Goal: Task Accomplishment & Management: Manage account settings

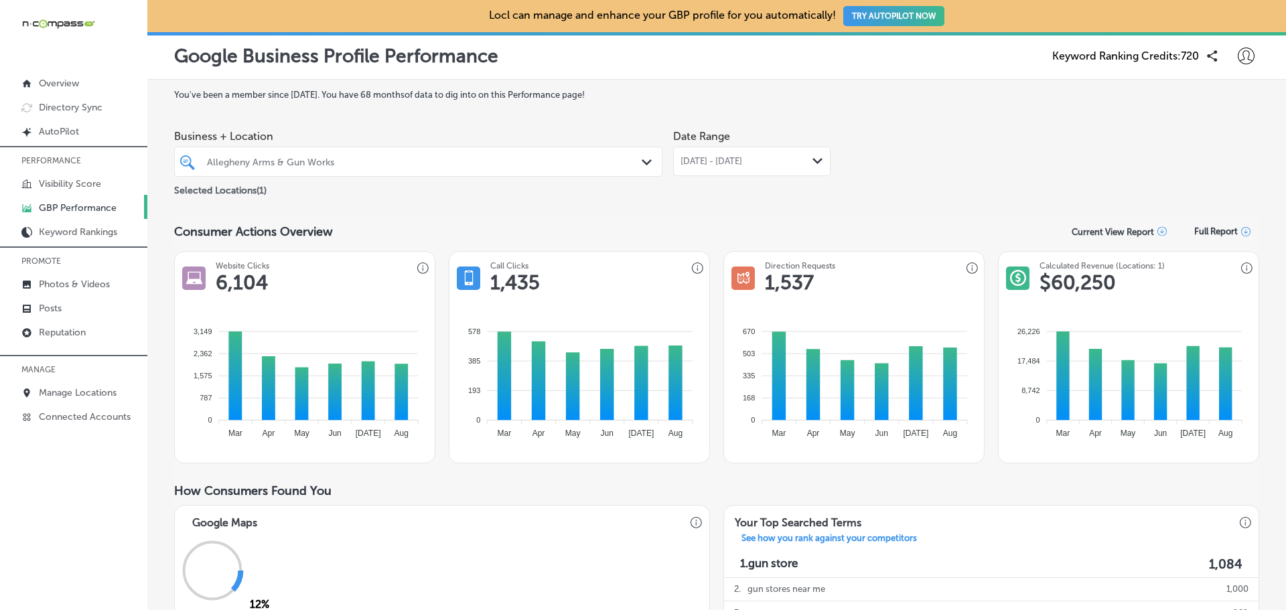
scroll to position [670, 0]
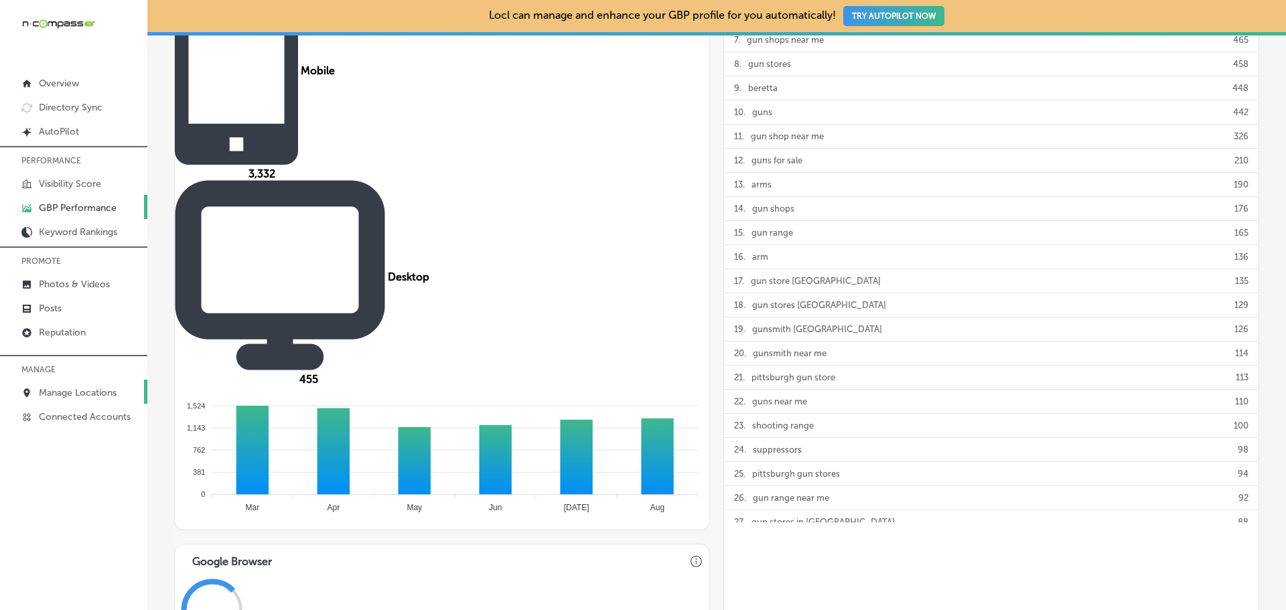
click at [96, 389] on p "Manage Locations" at bounding box center [78, 392] width 78 height 11
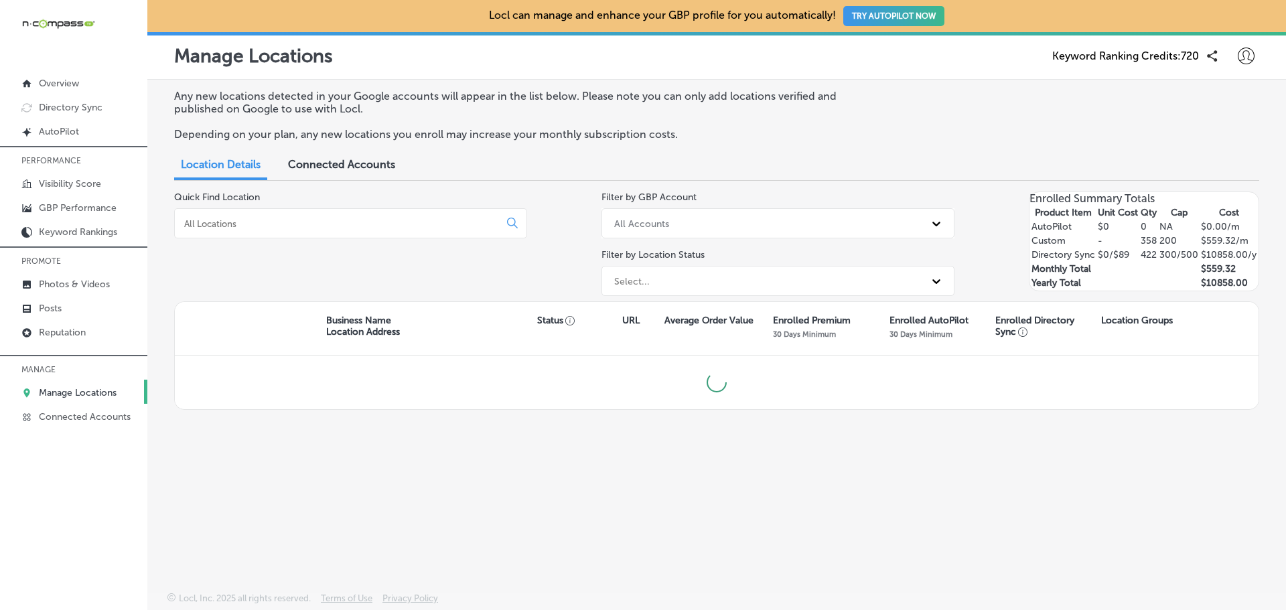
click at [366, 224] on input at bounding box center [339, 224] width 313 height 12
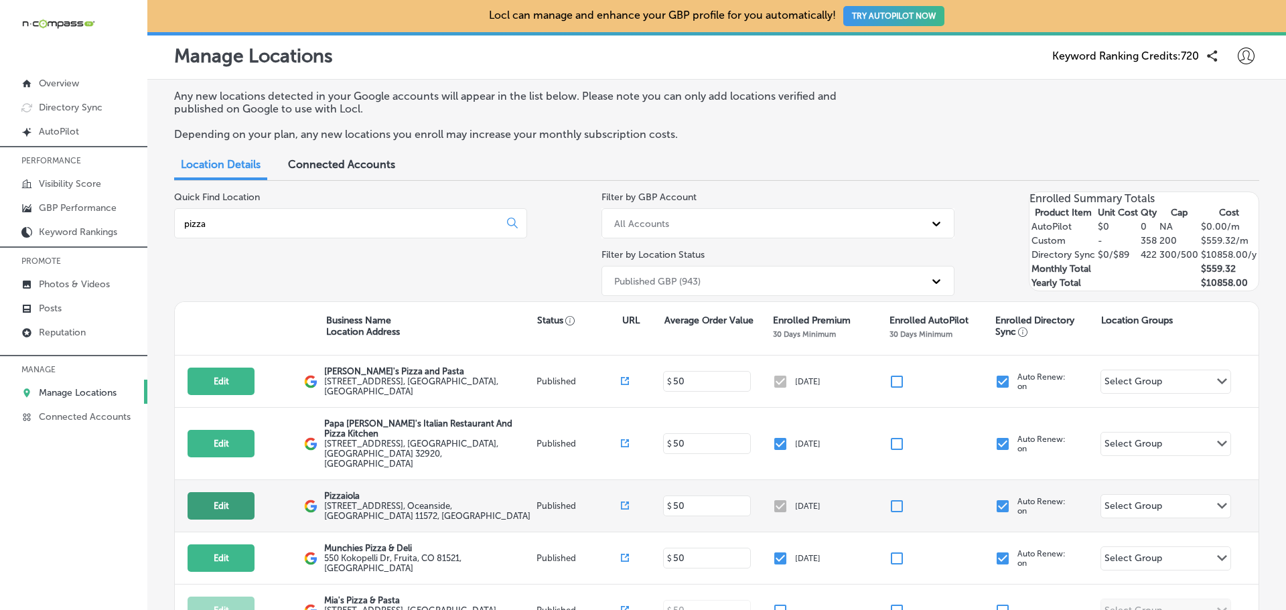
type input "pizza"
click at [218, 492] on button "Edit" at bounding box center [220, 505] width 67 height 27
select select "US"
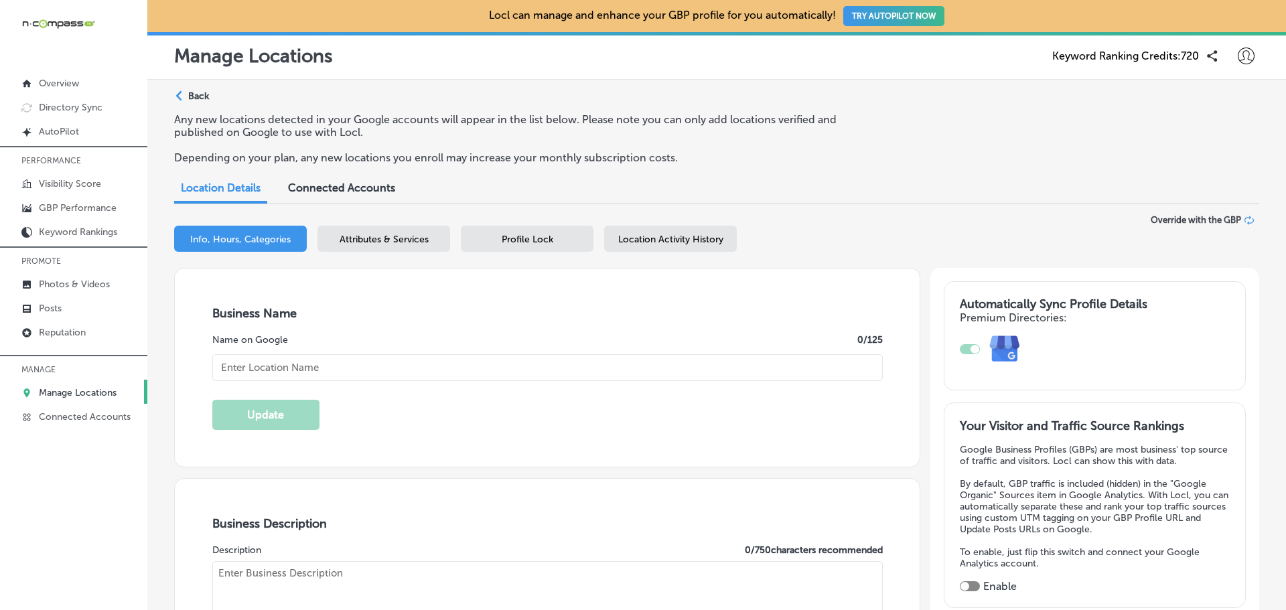
checkbox input "true"
type textarea "Welcome to Pizzaiola, Oceanside's favorite spot for authentic brick oven pizza …"
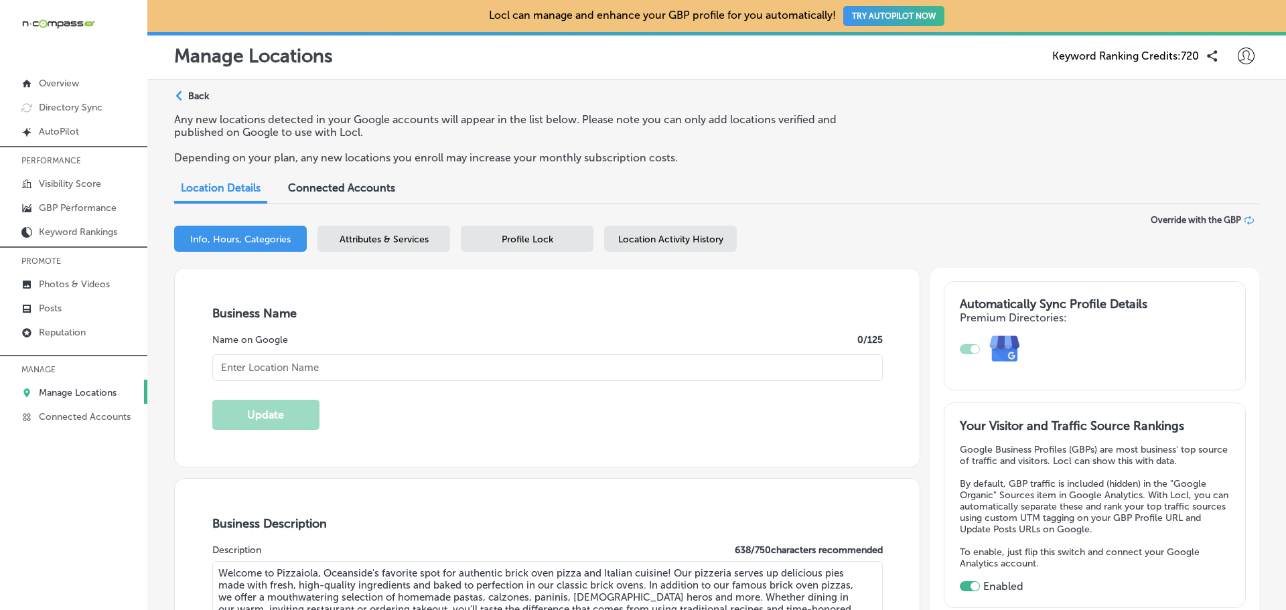
type input "[URL][DOMAIN_NAME]"
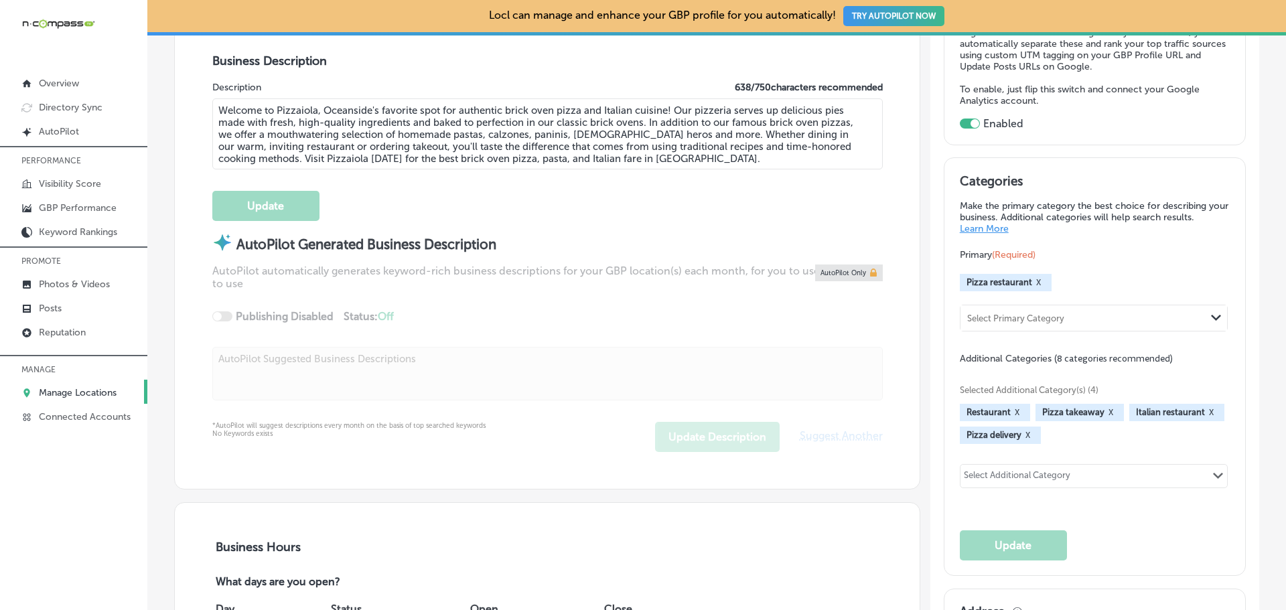
type input "[PHONE_NUMBER]"
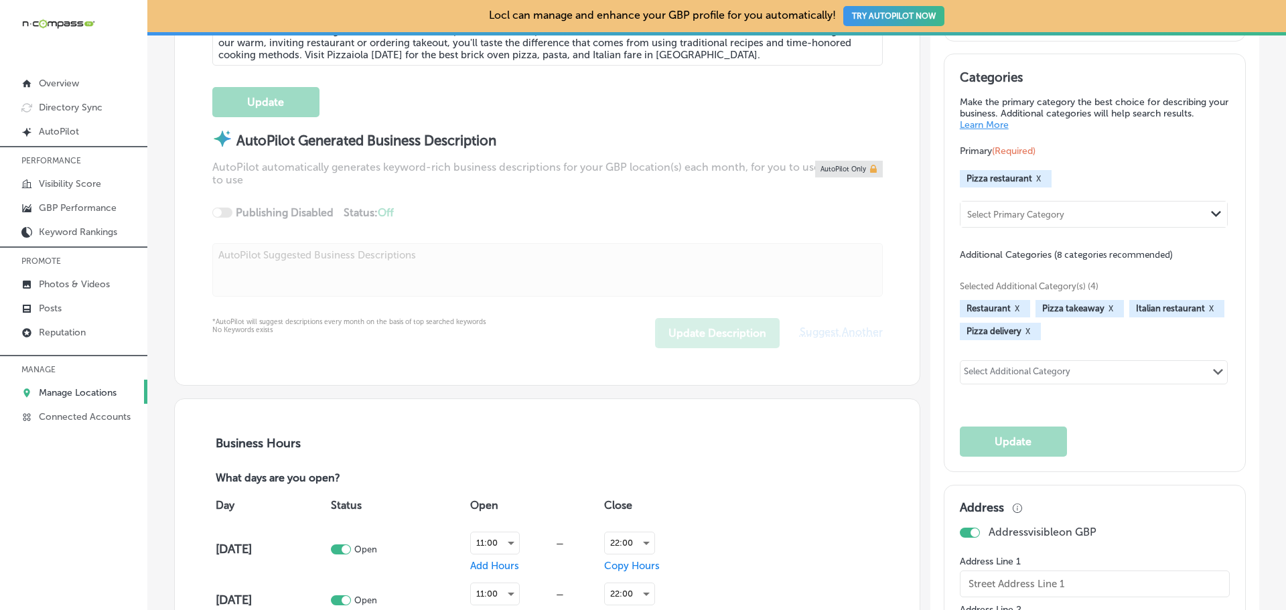
type input "Pizzaiola"
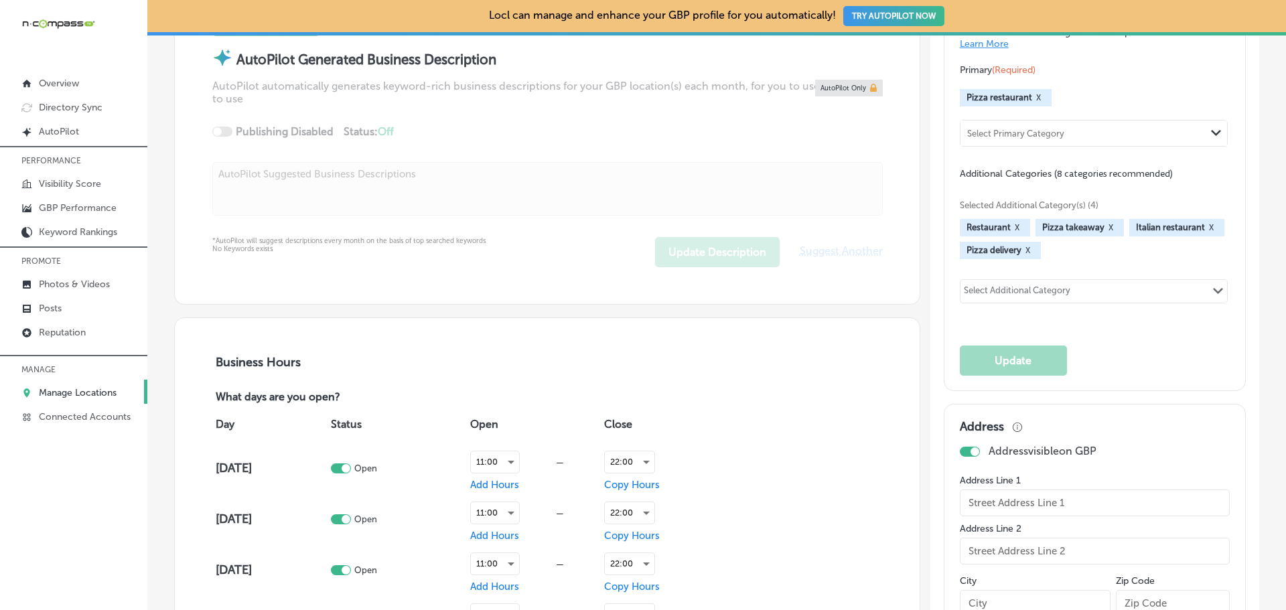
type input "[STREET_ADDRESS]"
type input "Oceanside"
type input "11572"
type input "US"
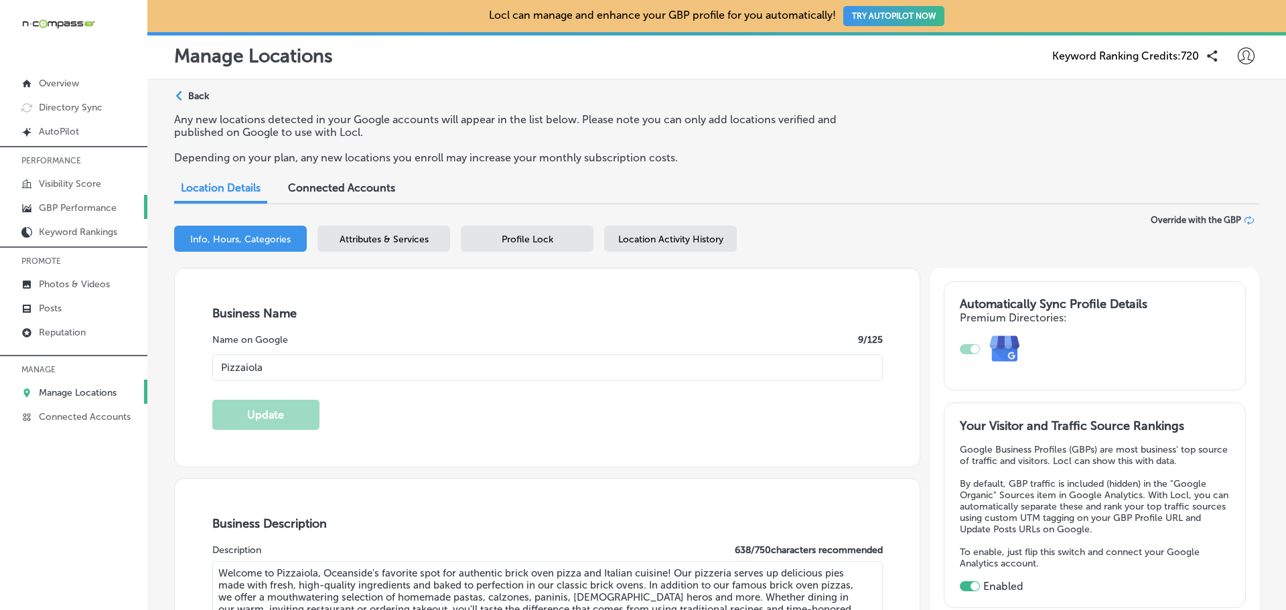
click at [42, 209] on p "GBP Performance" at bounding box center [78, 207] width 78 height 11
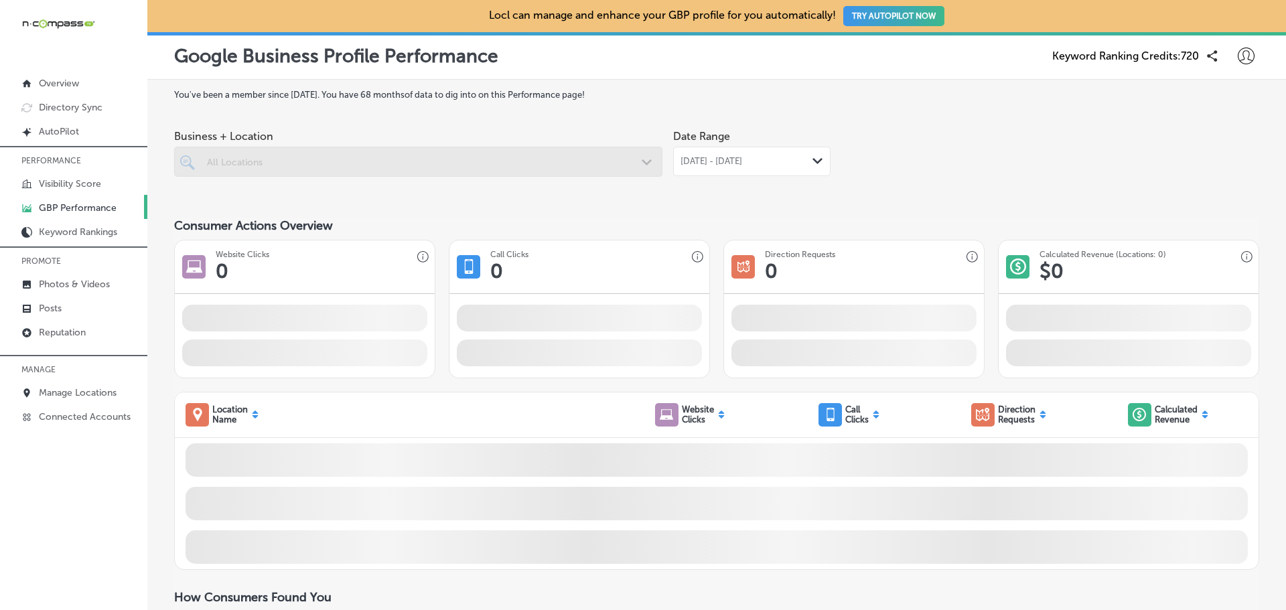
click at [724, 165] on span "[DATE] - [DATE]" at bounding box center [711, 161] width 62 height 11
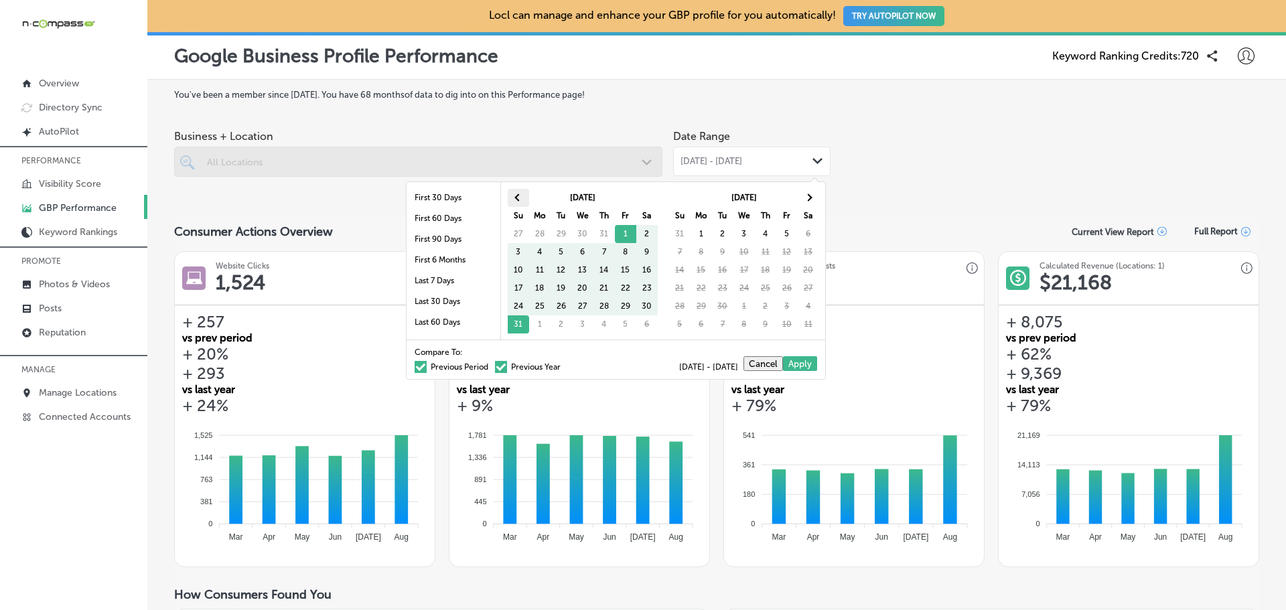
click at [512, 189] on th at bounding box center [518, 198] width 21 height 18
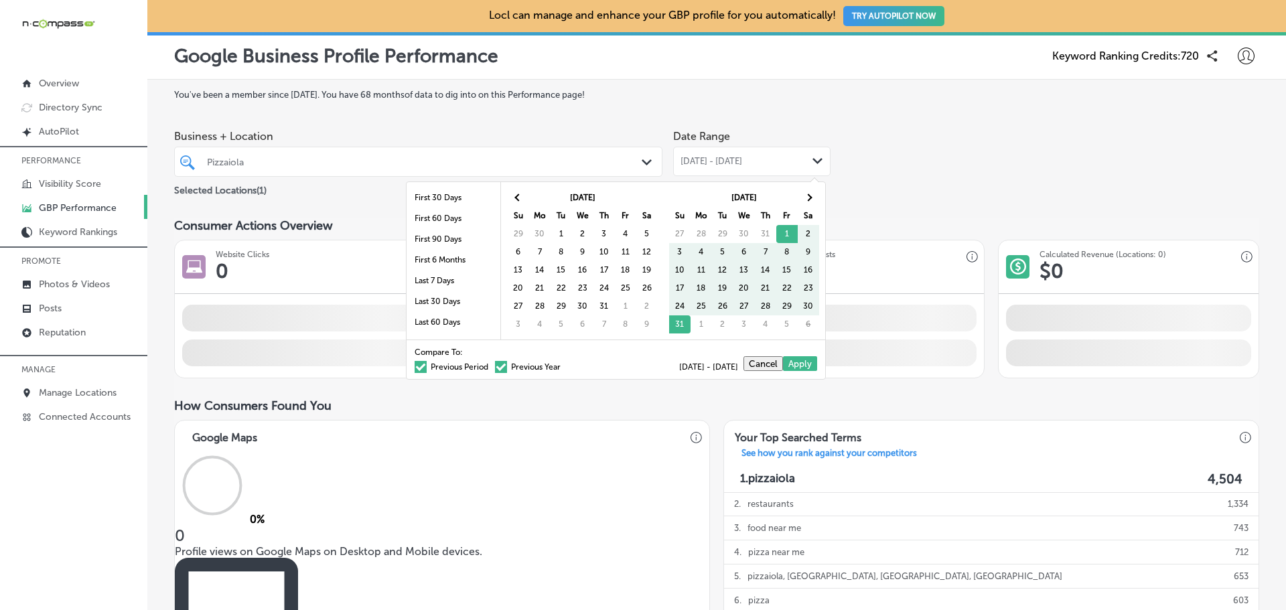
click at [512, 189] on th at bounding box center [518, 198] width 21 height 18
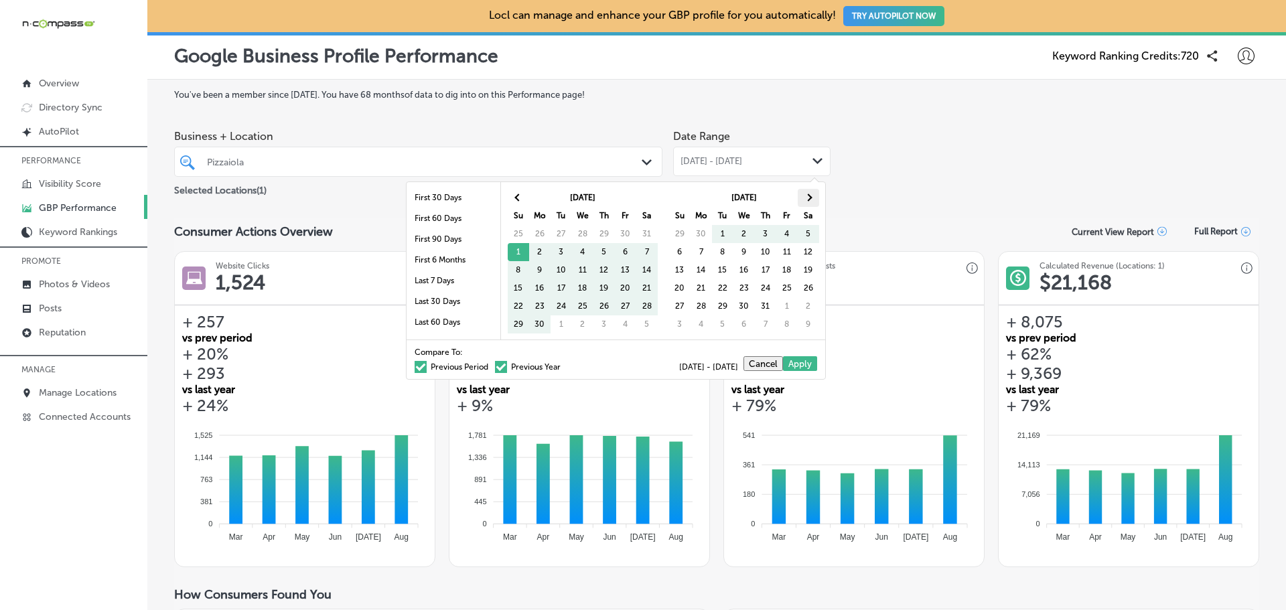
click at [806, 197] on span at bounding box center [807, 197] width 7 height 7
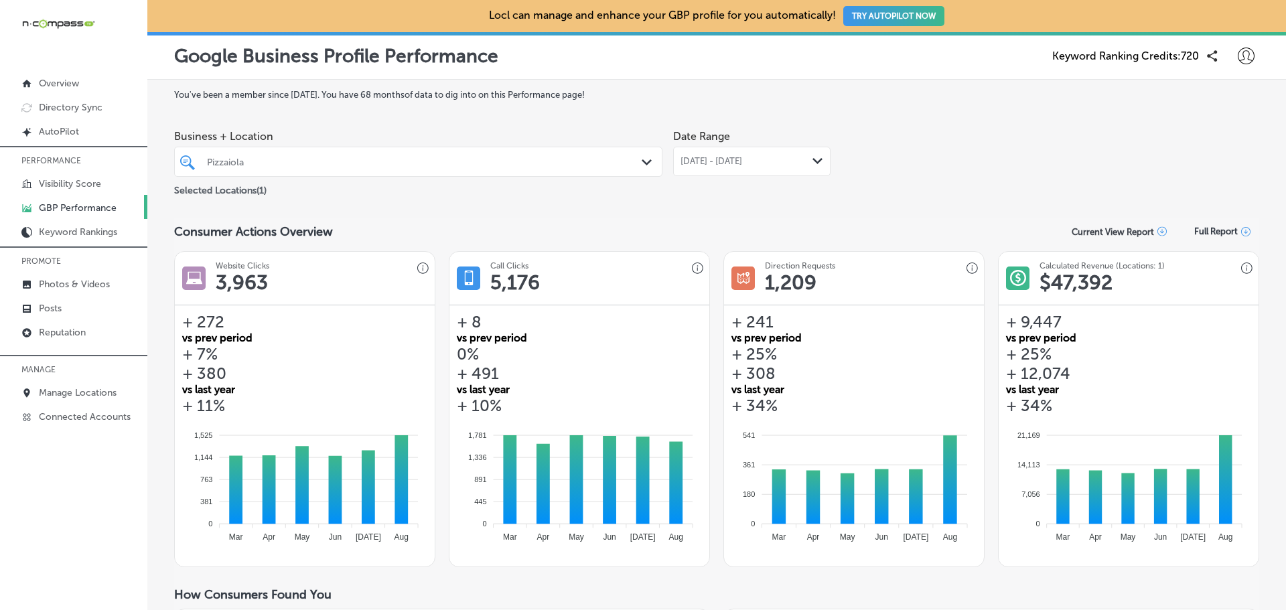
click at [704, 157] on span "[DATE] - [DATE]" at bounding box center [711, 161] width 62 height 11
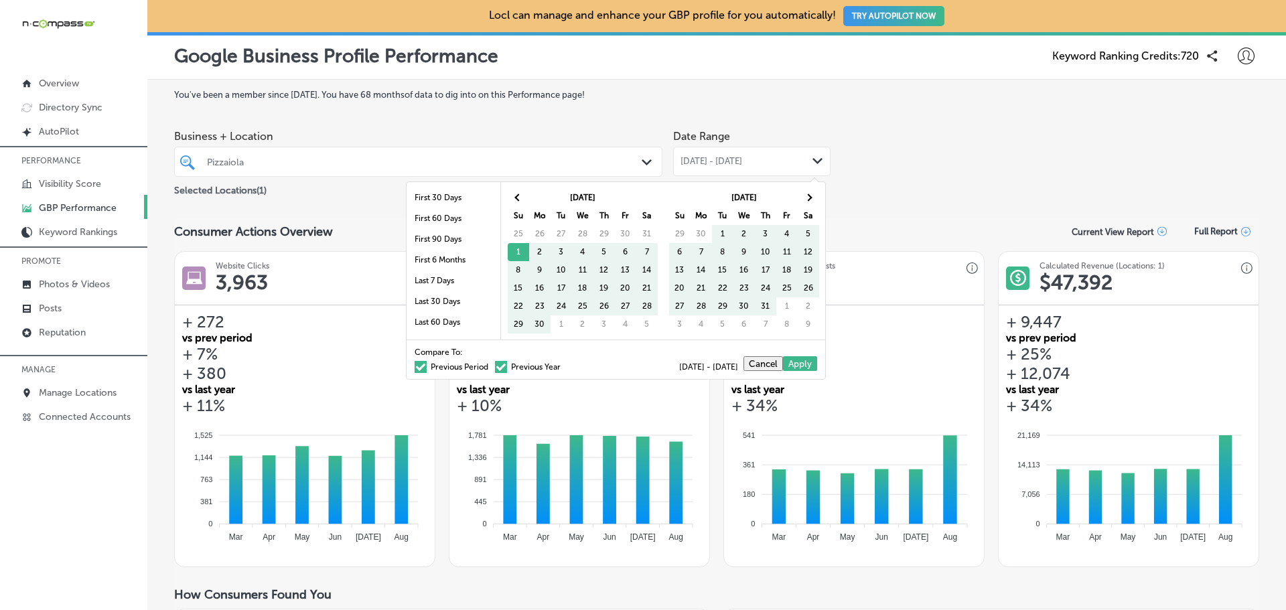
click at [414, 364] on span at bounding box center [420, 367] width 12 height 12
click at [491, 365] on input "Previous Period" at bounding box center [491, 365] width 0 height 0
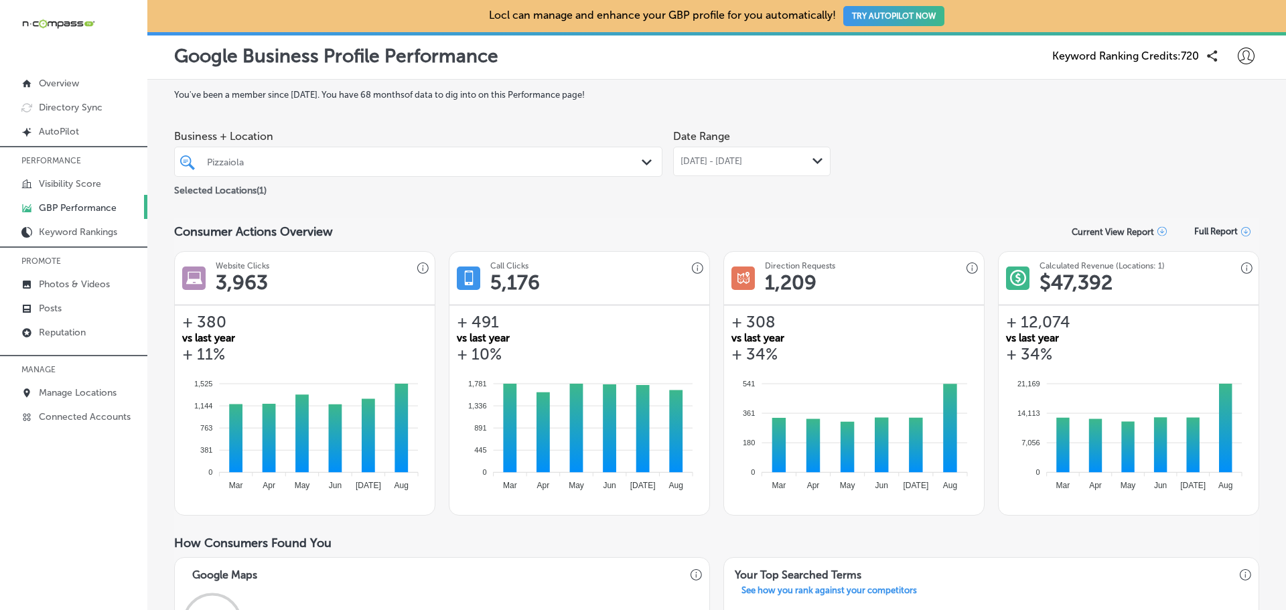
click at [742, 167] on div "[DATE] - [DATE] Path Created with Sketch." at bounding box center [751, 161] width 157 height 29
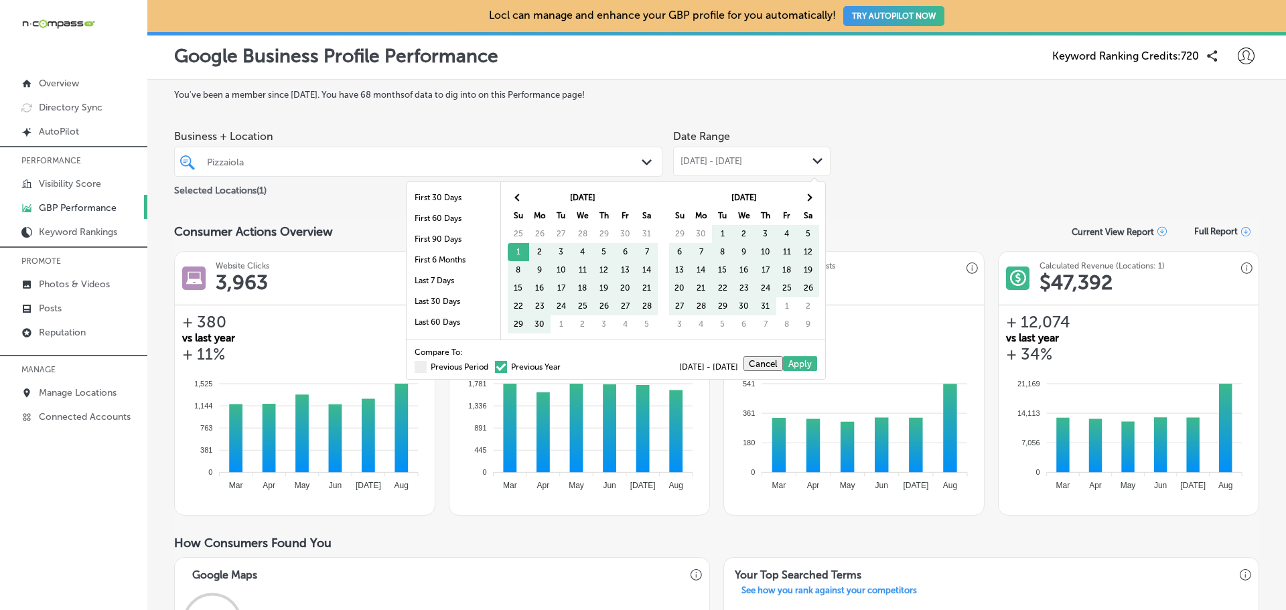
click at [495, 370] on span at bounding box center [501, 367] width 12 height 12
click at [563, 365] on input "Previous Year" at bounding box center [563, 365] width 0 height 0
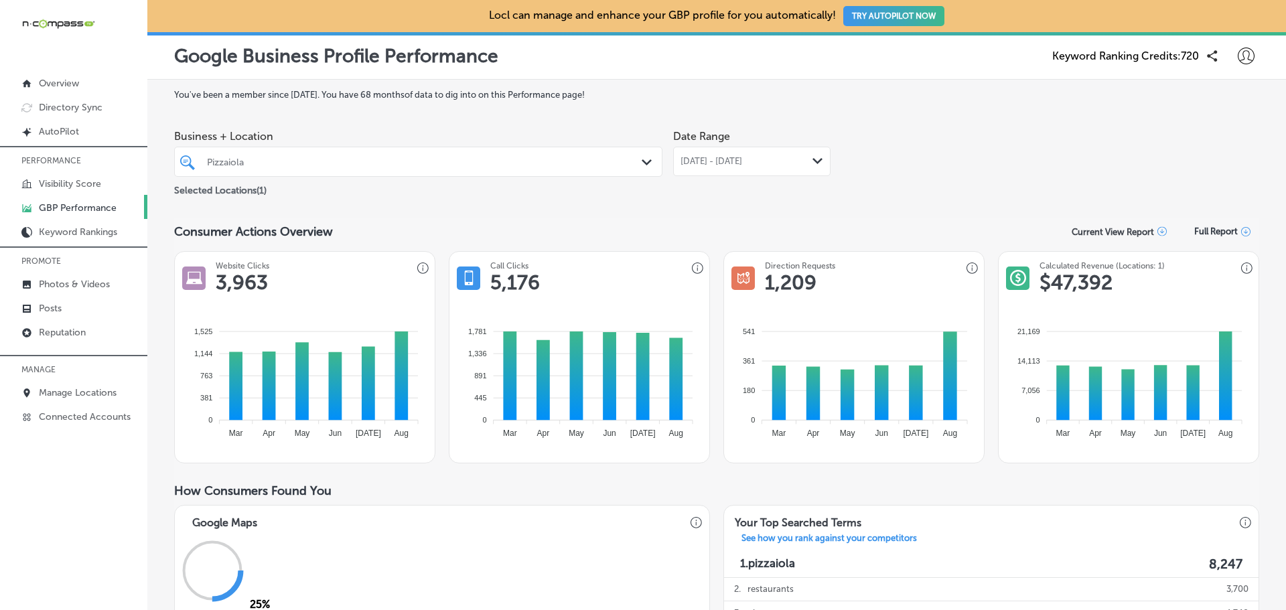
click at [941, 167] on div "Business + Location Pizzaiola Path Created with Sketch. Selected Locations ( 1 …" at bounding box center [716, 160] width 1085 height 75
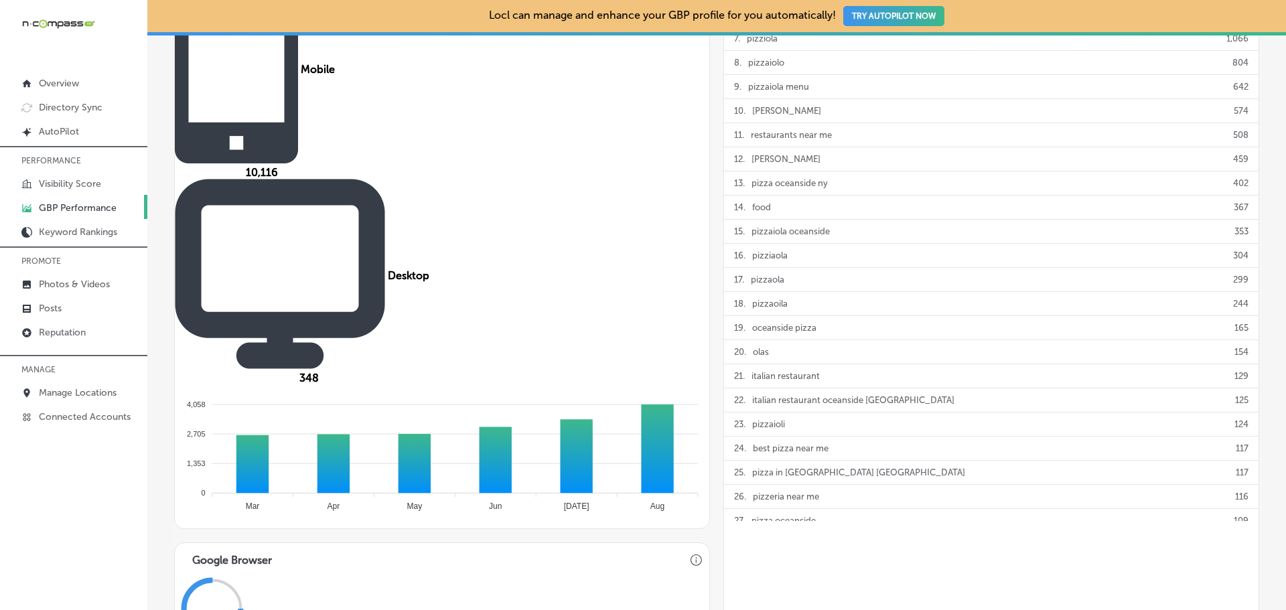
scroll to position [670, 0]
